Goal: Transaction & Acquisition: Purchase product/service

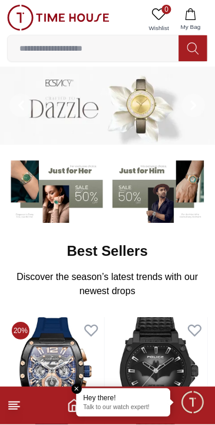
click at [117, 54] on input at bounding box center [94, 49] width 172 height 24
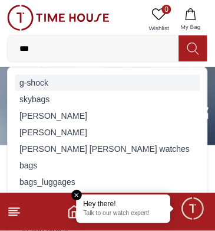
type input "***"
click at [62, 86] on div "g-shock" at bounding box center [108, 82] width 186 height 17
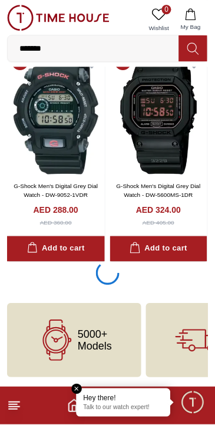
scroll to position [2195, 0]
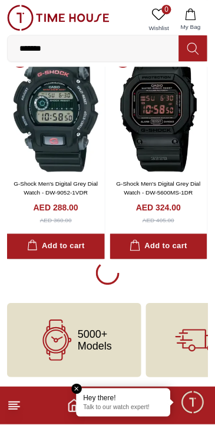
scroll to position [2197, 0]
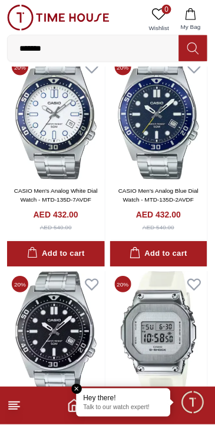
scroll to position [3982, 0]
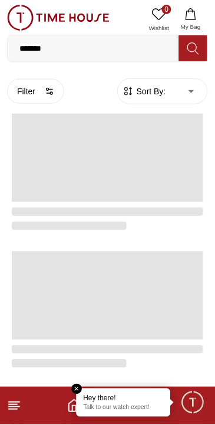
scroll to position [2169, 0]
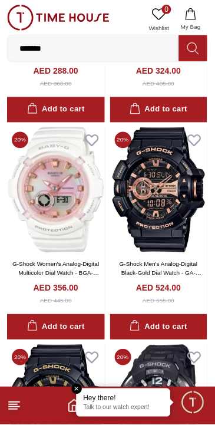
scroll to position [2197, 0]
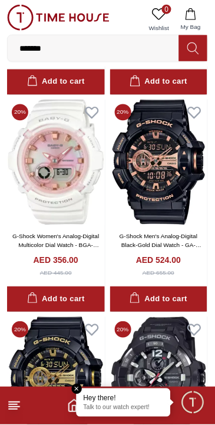
scroll to position [2195, 0]
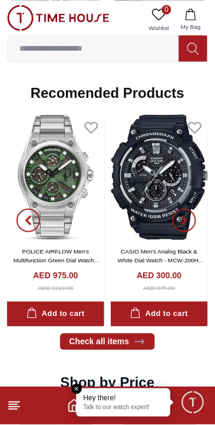
scroll to position [1067, 0]
